Goal: Task Accomplishment & Management: Manage account settings

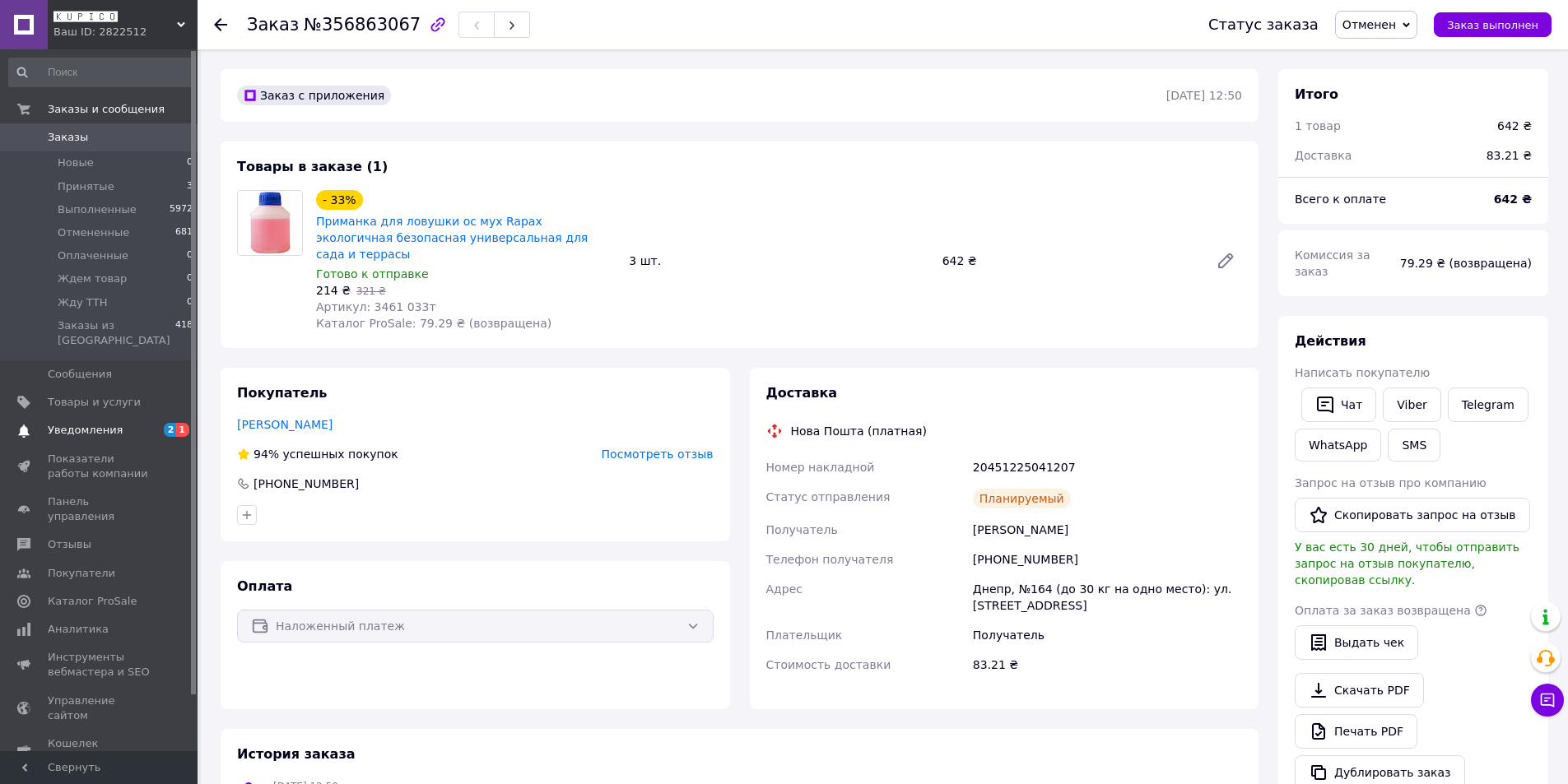
click at [134, 422] on span "Уведомления" at bounding box center [100, 430] width 104 height 15
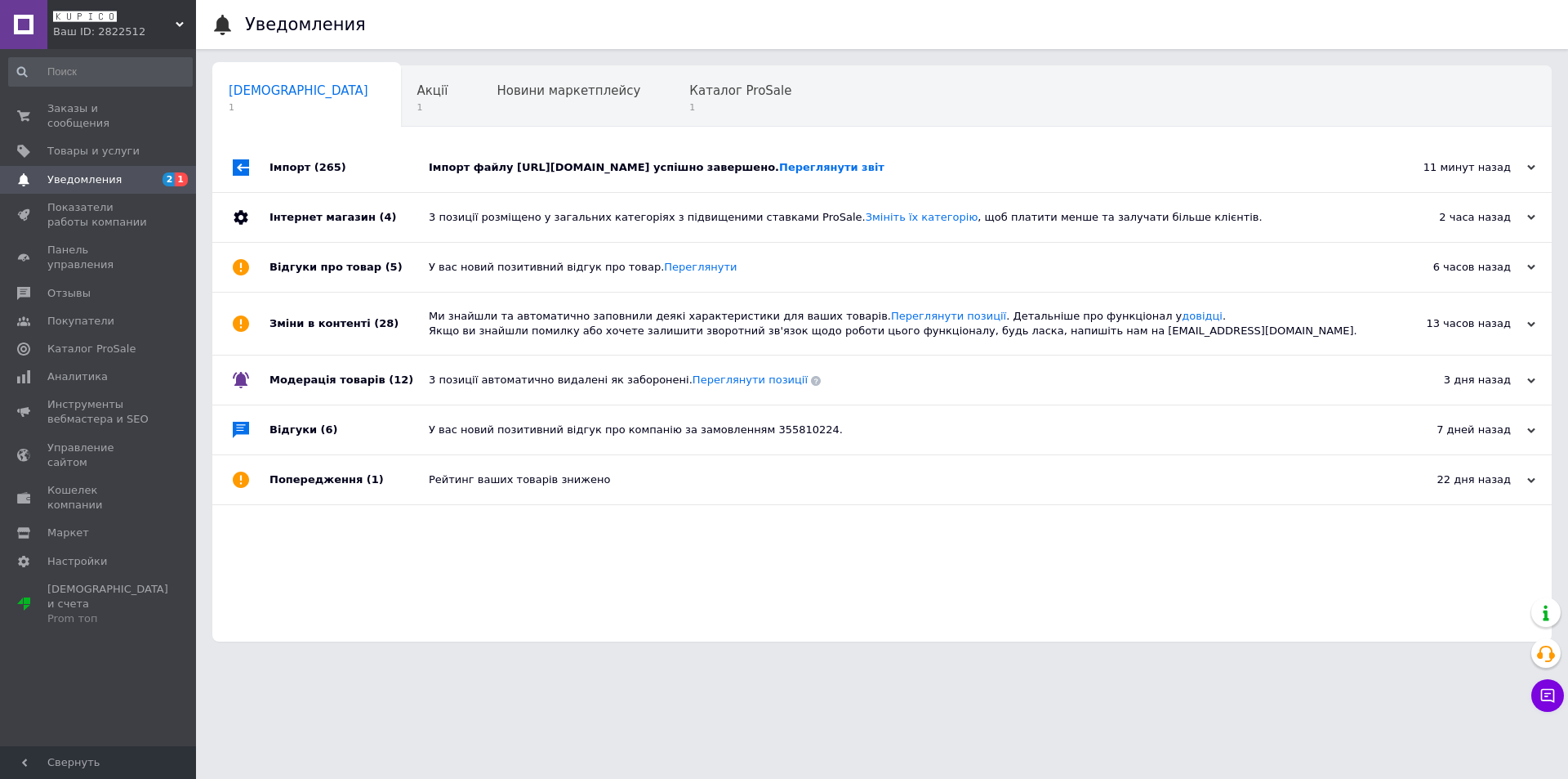
click at [352, 176] on div "Імпорт (265)" at bounding box center [349, 167] width 159 height 49
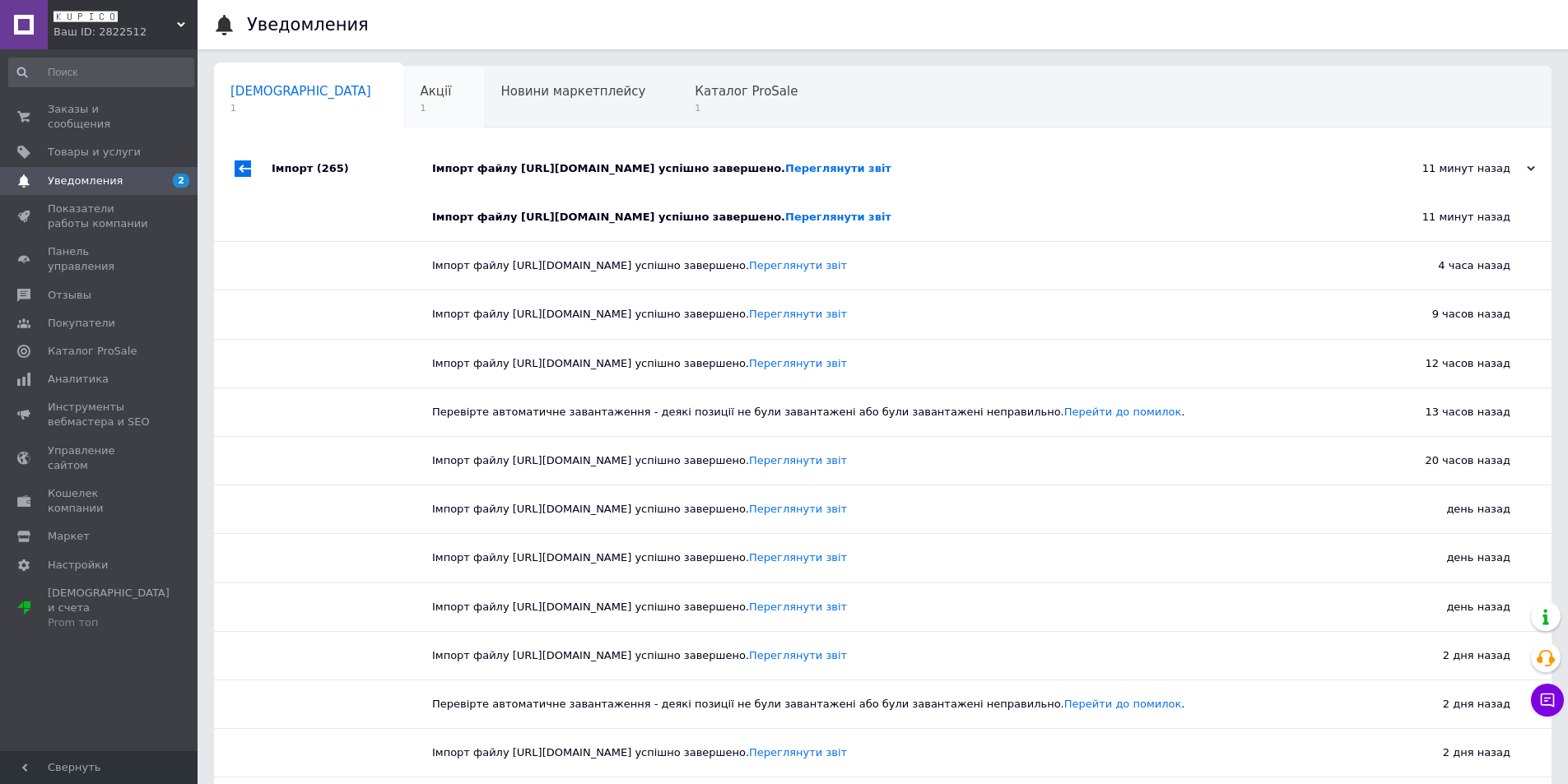
click at [404, 115] on div "Акції 1" at bounding box center [444, 98] width 81 height 63
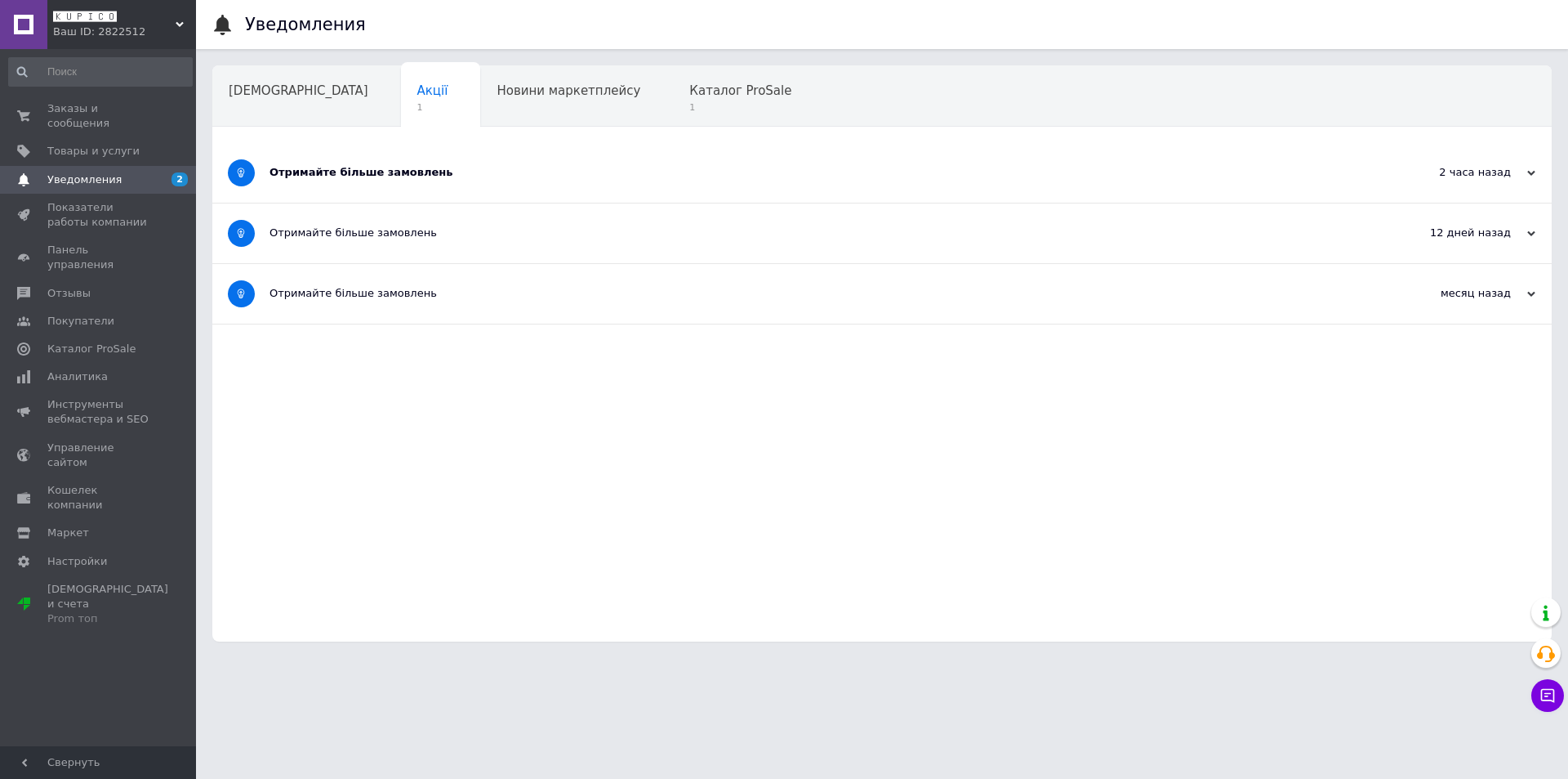
click at [576, 159] on div "Отримайте більше замовлень" at bounding box center [821, 172] width 1103 height 60
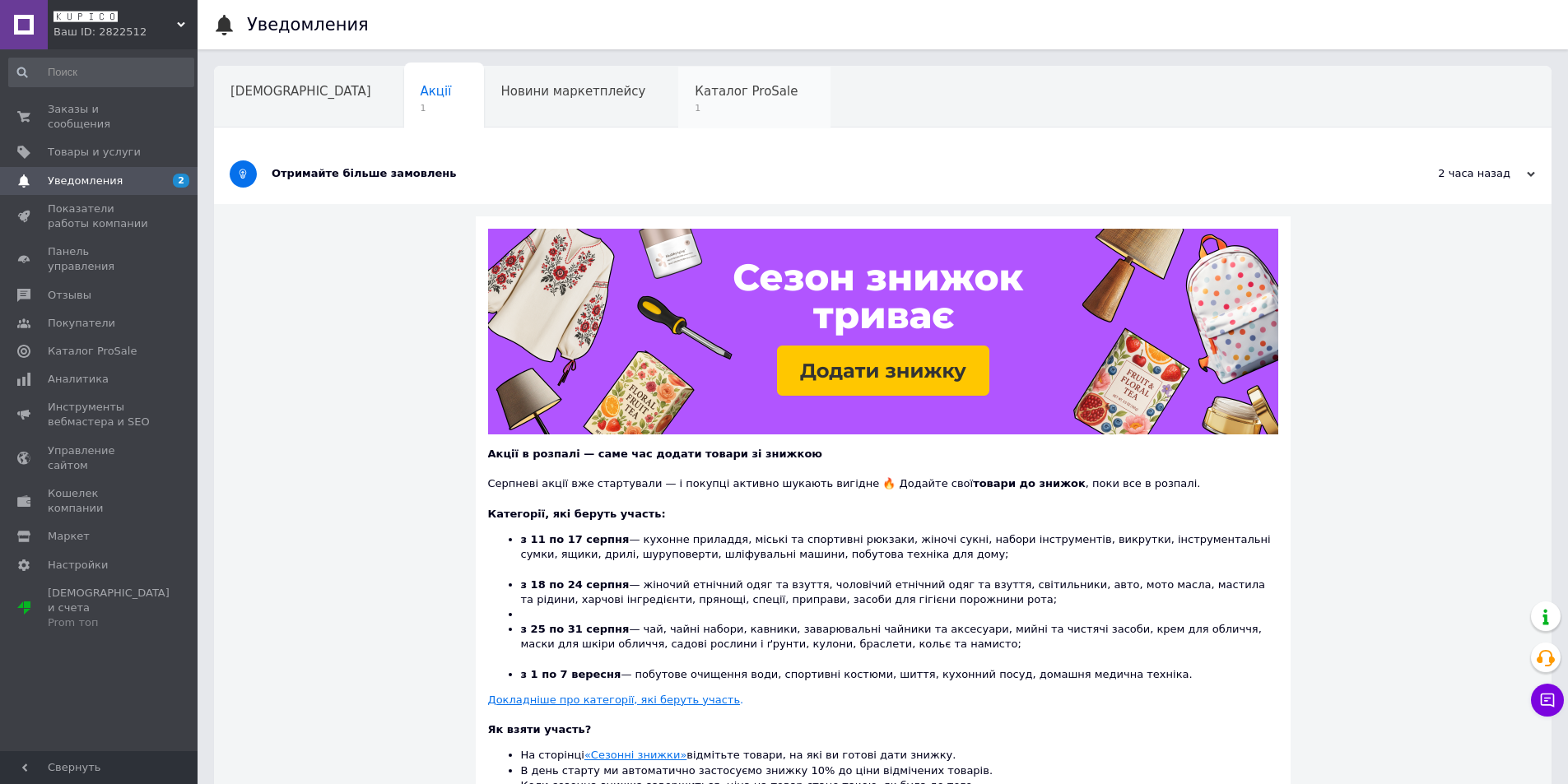
click at [695, 95] on span "Каталог ProSale" at bounding box center [746, 91] width 103 height 15
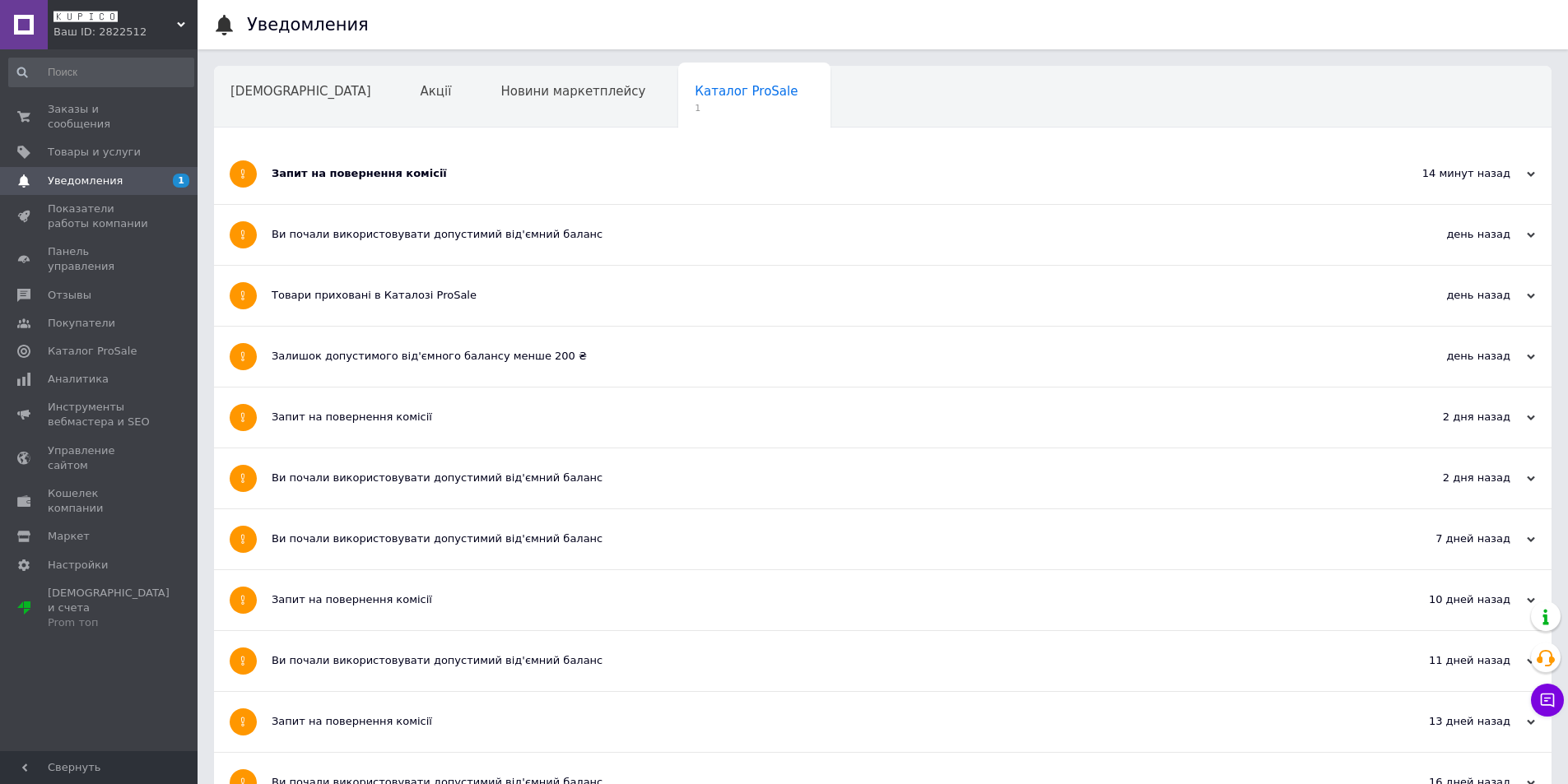
drag, startPoint x: 608, startPoint y: 153, endPoint x: 513, endPoint y: 152, distance: 95.0
click at [607, 153] on div "Запит на повернення комісії" at bounding box center [821, 173] width 1099 height 60
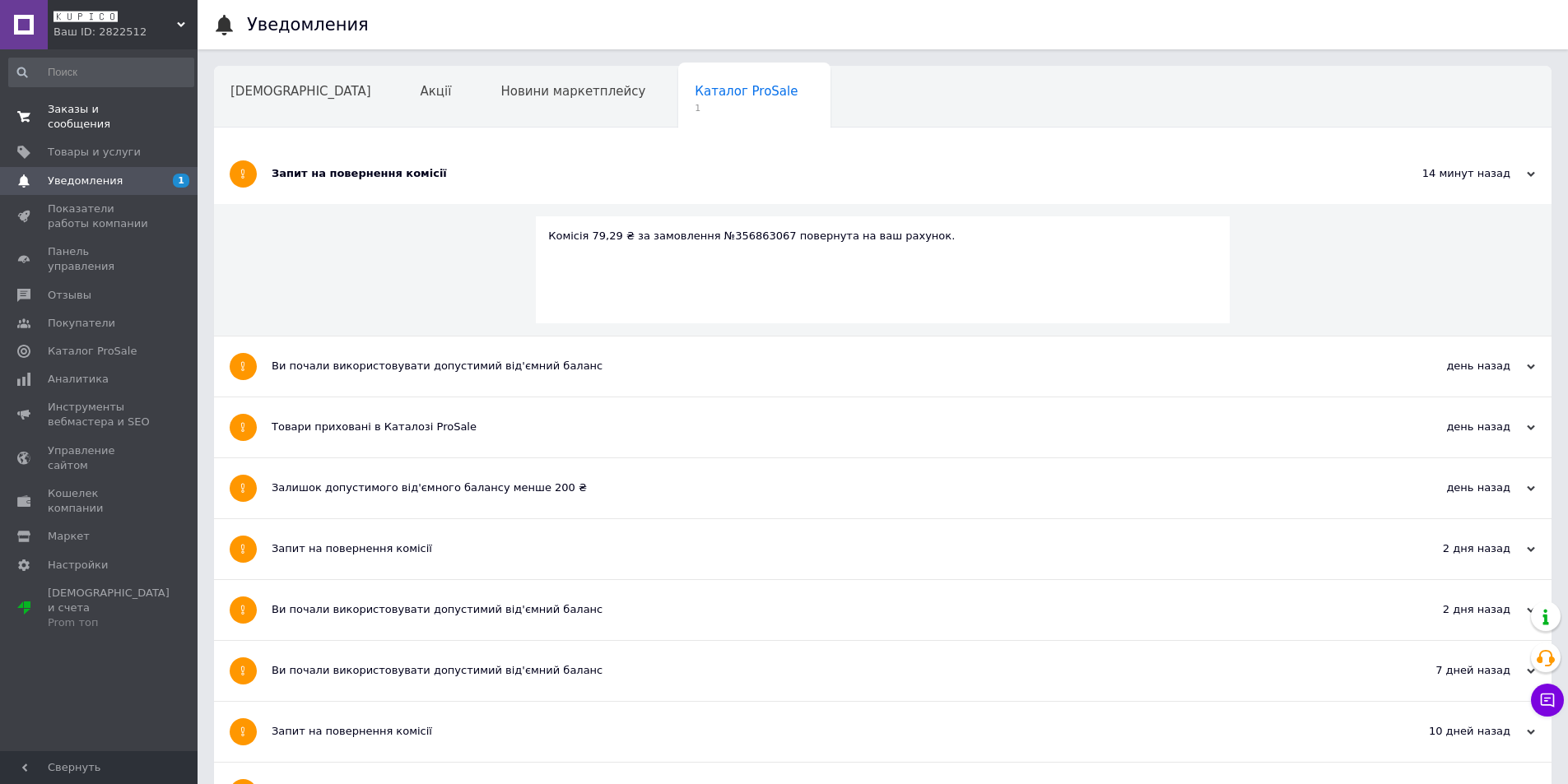
click at [143, 111] on span "Заказы и сообщения" at bounding box center [100, 117] width 104 height 30
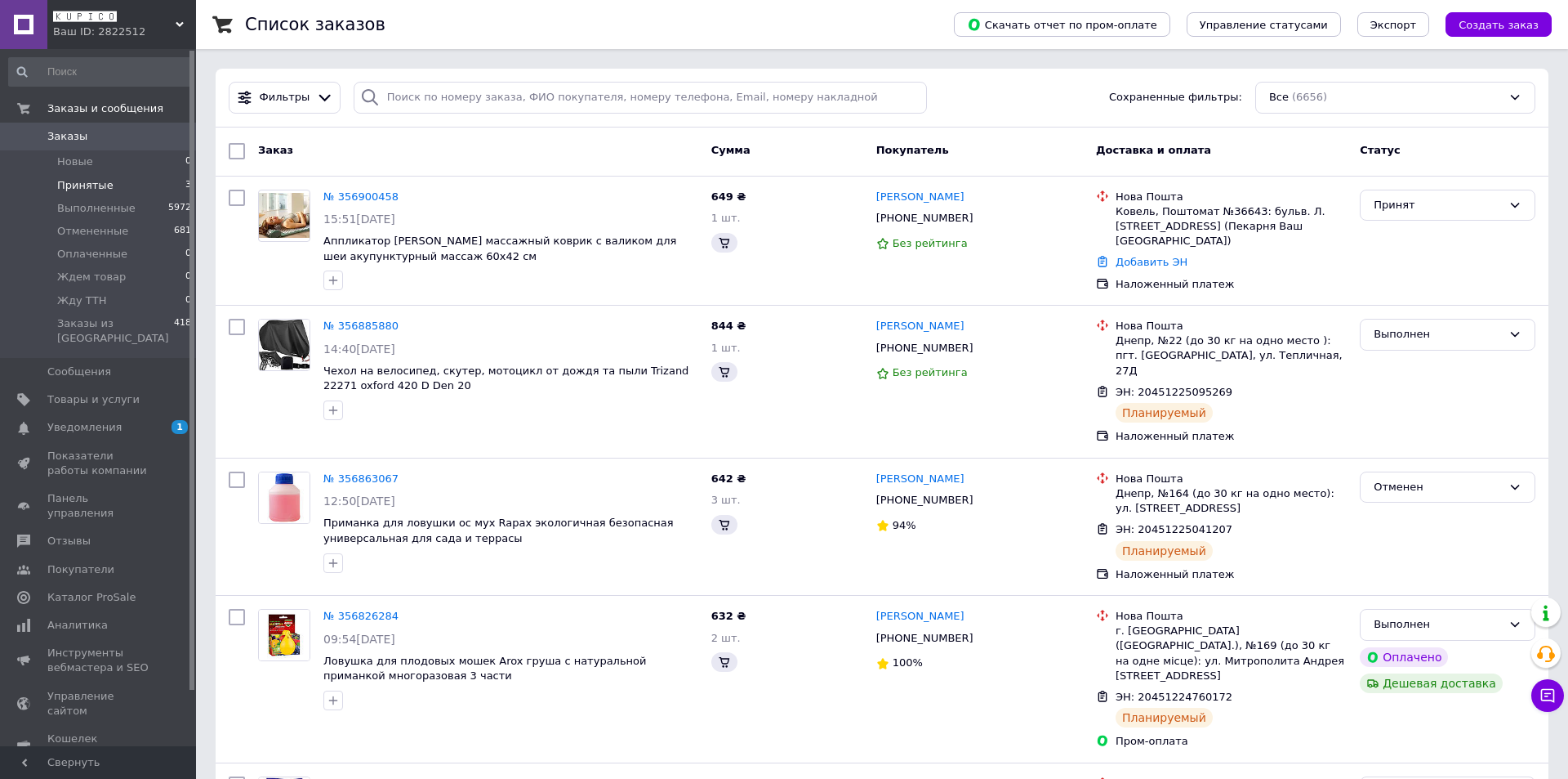
click at [113, 186] on li "Принятые 3" at bounding box center [101, 185] width 201 height 23
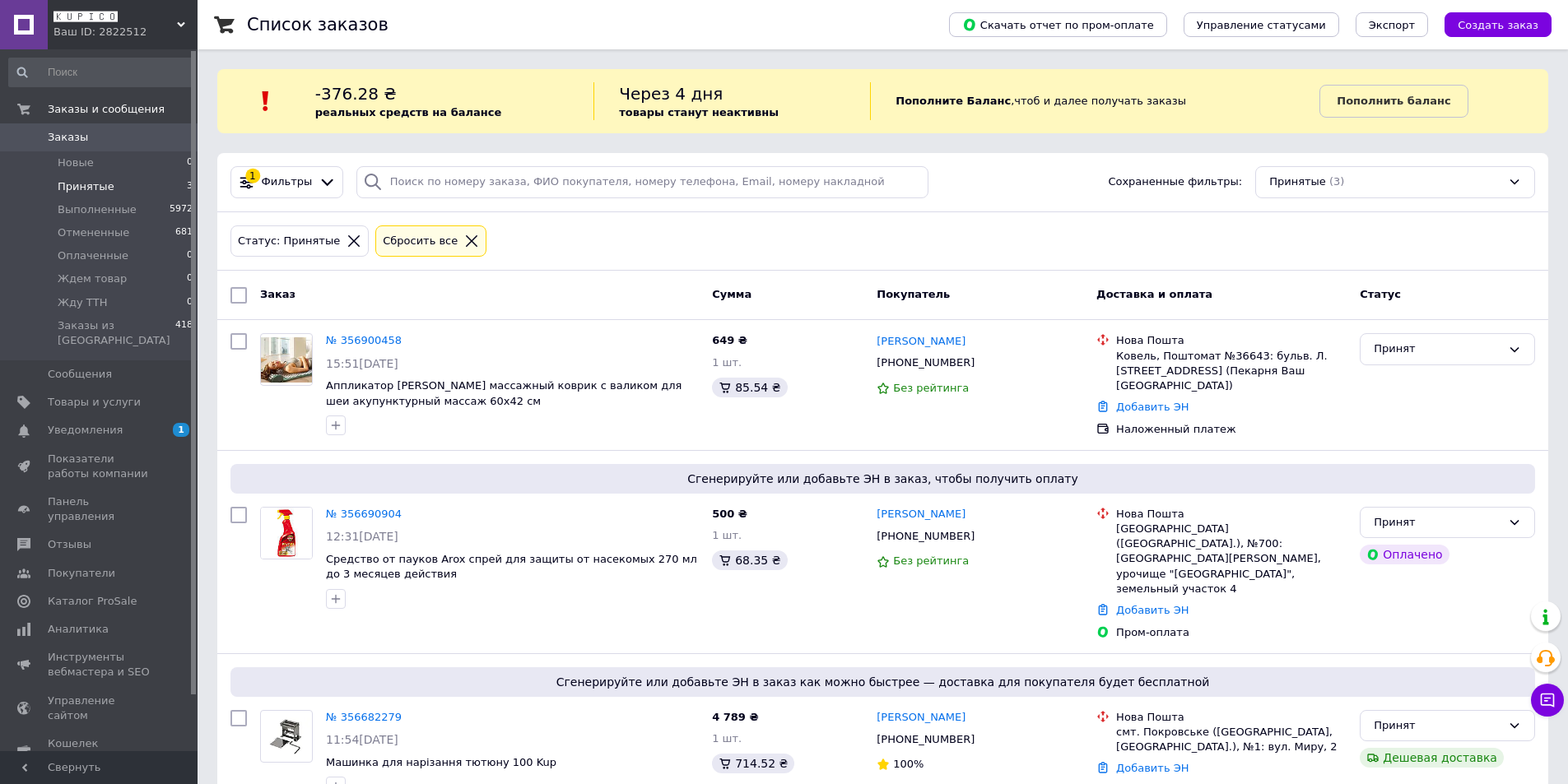
scroll to position [15, 0]
